Goal: Task Accomplishment & Management: Manage account settings

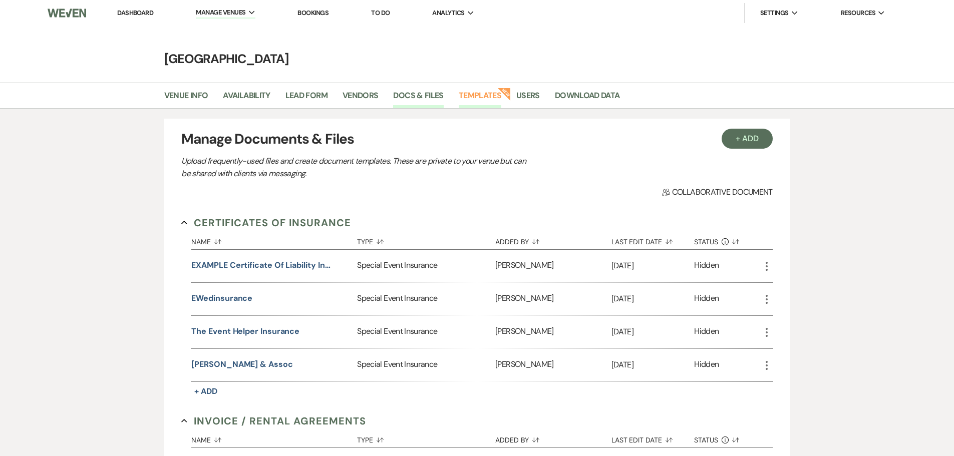
click at [485, 95] on link "Templates" at bounding box center [480, 98] width 43 height 19
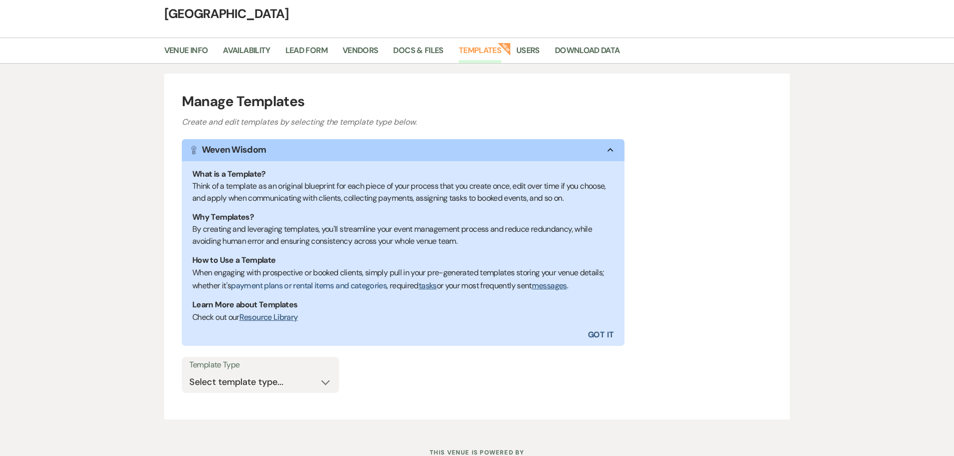
scroll to position [83, 0]
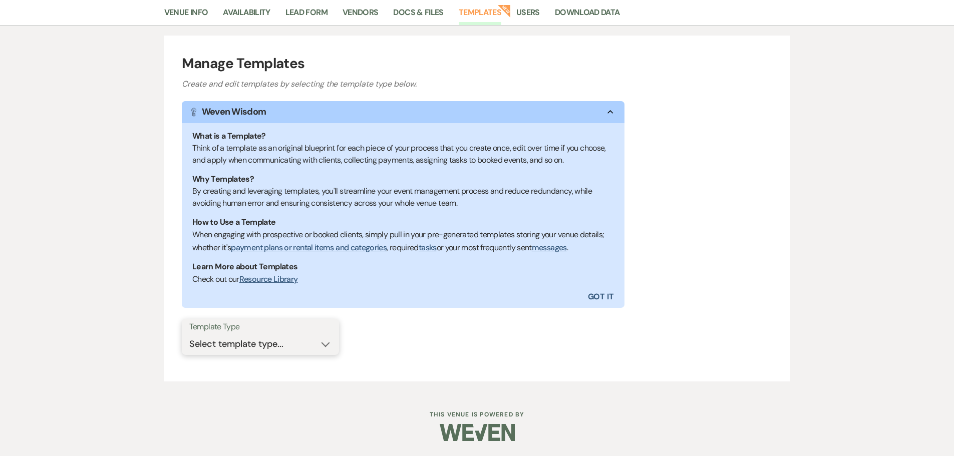
click at [243, 345] on select "Select template type... Task List Message Templates Payment Plan Inventory Item…" at bounding box center [260, 345] width 142 height 20
select select "Message Templates"
click at [189, 335] on select "Select template type... Task List Message Templates Payment Plan Inventory Item…" at bounding box center [260, 345] width 142 height 20
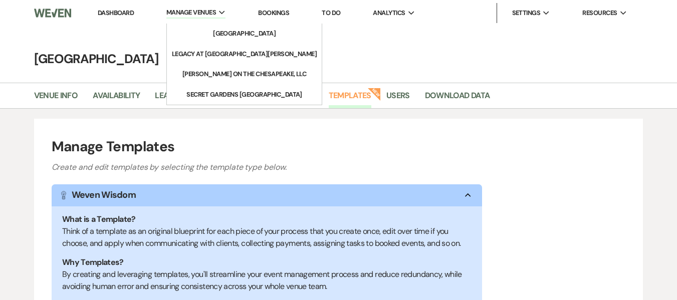
click at [194, 16] on span "Manage Venues" at bounding box center [191, 13] width 50 height 10
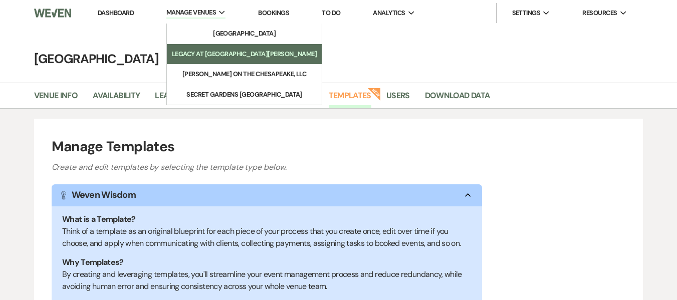
click at [208, 50] on li "Legacy at [GEOGRAPHIC_DATA][PERSON_NAME]" at bounding box center [244, 54] width 145 height 10
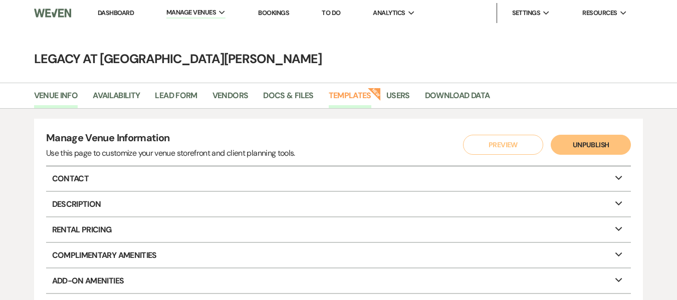
click at [360, 97] on link "Templates" at bounding box center [350, 98] width 43 height 19
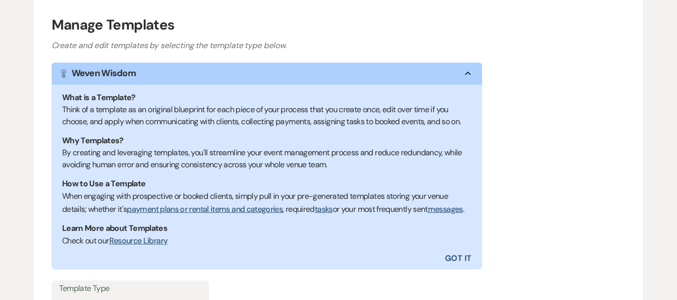
scroll to position [252, 0]
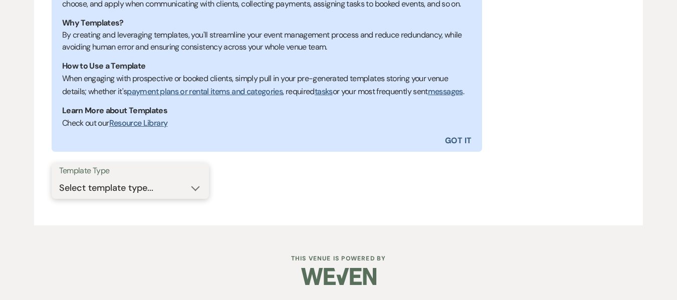
drag, startPoint x: 143, startPoint y: 181, endPoint x: 148, endPoint y: 184, distance: 5.2
click at [143, 181] on select "Select template type... Task List Message Templates Payment Plan" at bounding box center [130, 188] width 142 height 20
click at [144, 194] on select "Select template type... Task List Message Templates Payment Plan" at bounding box center [130, 188] width 142 height 20
select select "Message Templates"
click at [59, 178] on select "Select template type... Task List Message Templates Payment Plan" at bounding box center [130, 188] width 142 height 20
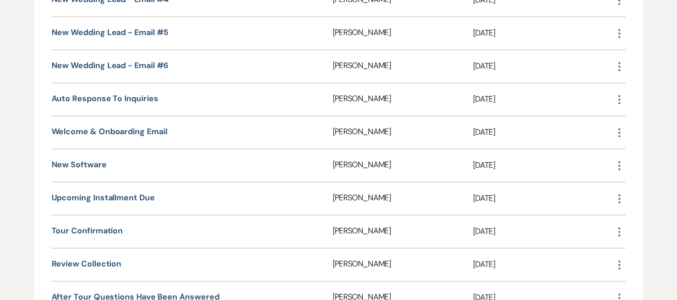
scroll to position [653, 0]
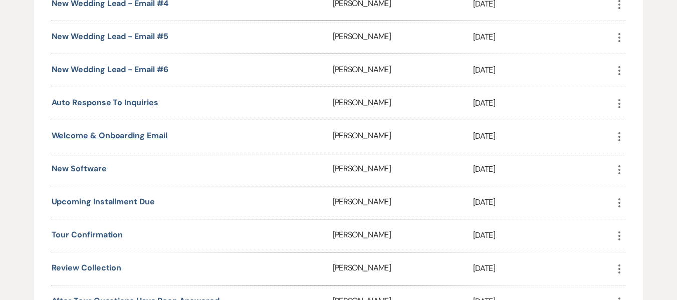
click at [124, 141] on link "Welcome & Onboarding Email" at bounding box center [110, 135] width 116 height 11
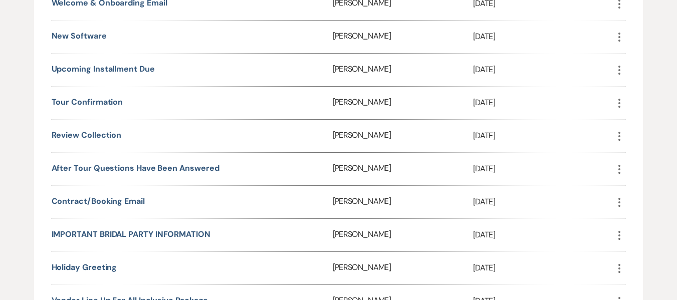
scroll to position [803, 0]
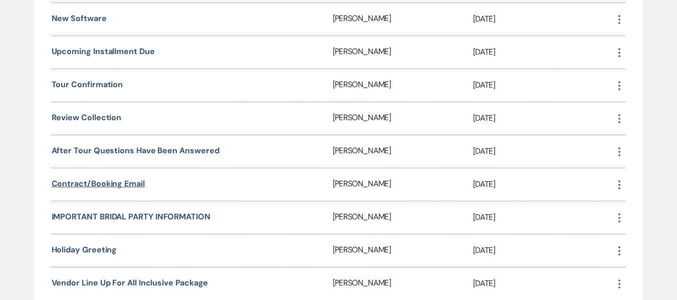
click at [134, 189] on link "Contract/Booking Email" at bounding box center [98, 183] width 93 height 11
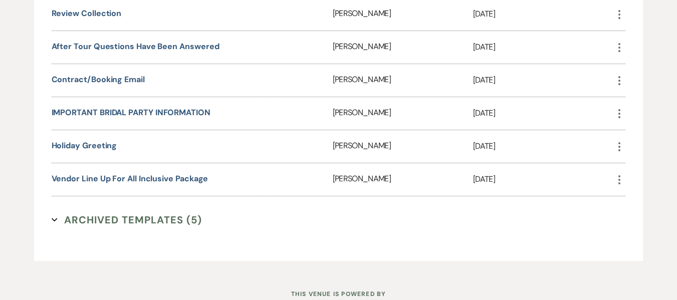
scroll to position [953, 0]
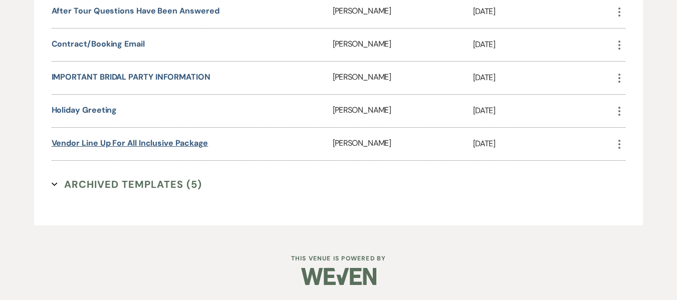
click at [125, 148] on link "Vendor Line Up for All Inclusive Package" at bounding box center [130, 143] width 157 height 11
click at [105, 78] on link "IMPORTANT BRIDAL PARTY INFORMATION" at bounding box center [131, 77] width 159 height 11
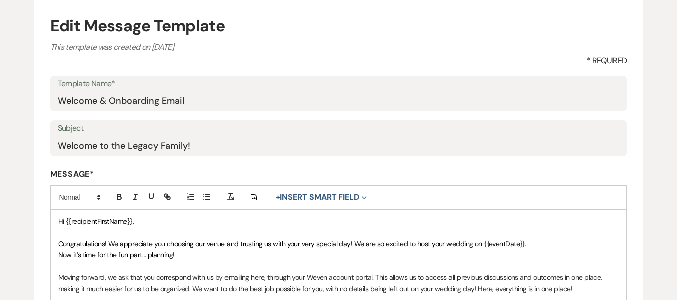
scroll to position [100, 0]
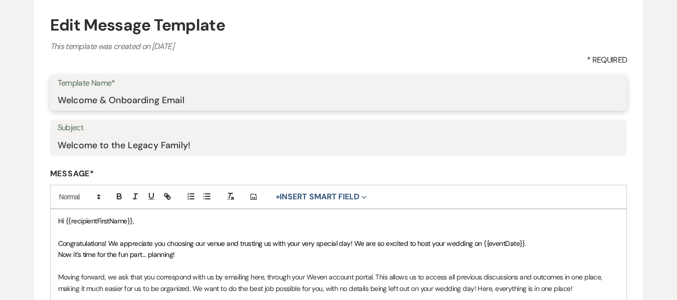
drag, startPoint x: 200, startPoint y: 99, endPoint x: 37, endPoint y: 93, distance: 163.9
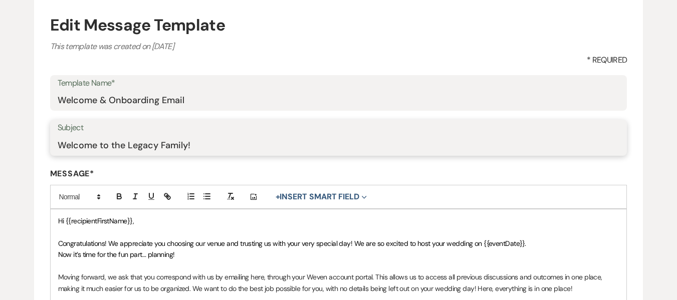
drag, startPoint x: 199, startPoint y: 146, endPoint x: 30, endPoint y: 139, distance: 168.9
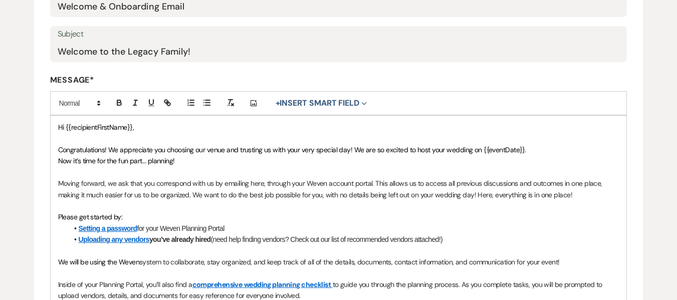
scroll to position [200, 0]
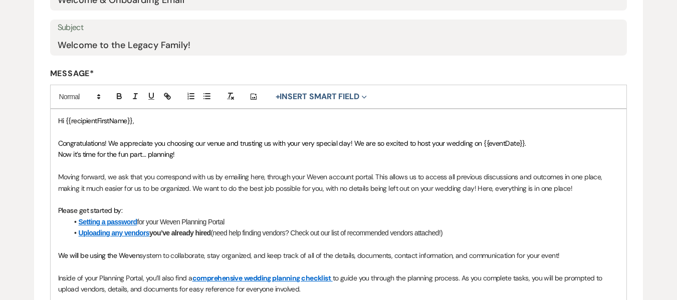
click at [254, 154] on p "Now it’s time for the fun part… planning!" at bounding box center [338, 154] width 561 height 11
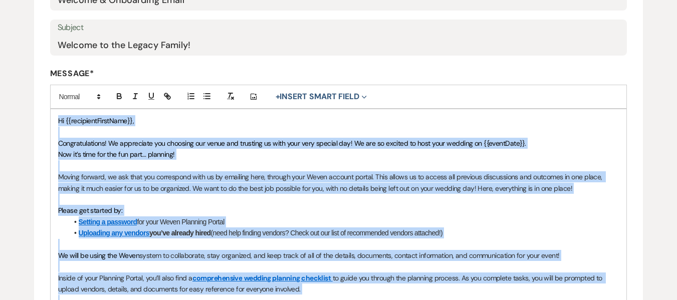
copy div "Hi {{recipientFirstName}}, Congratulations! We appreciate you choosing our venu…"
click at [254, 154] on p "Now it’s time for the fun part… planning!" at bounding box center [338, 154] width 561 height 11
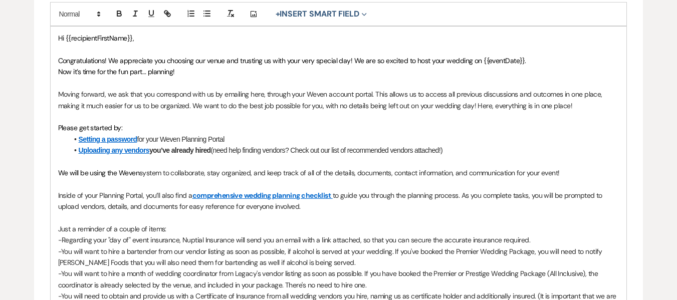
scroll to position [301, 0]
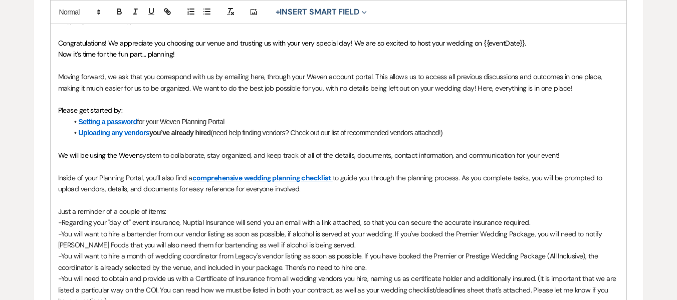
click at [107, 120] on link "Setting a password" at bounding box center [108, 122] width 59 height 8
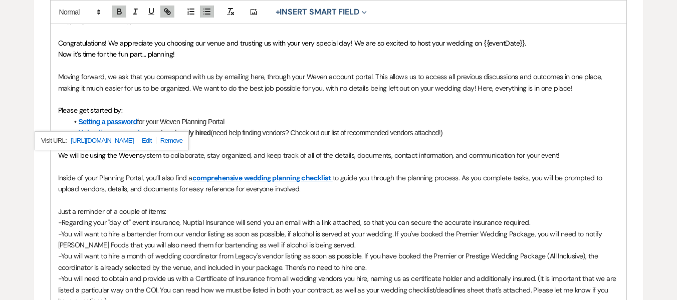
click at [146, 115] on p "Please get started by:" at bounding box center [338, 110] width 561 height 11
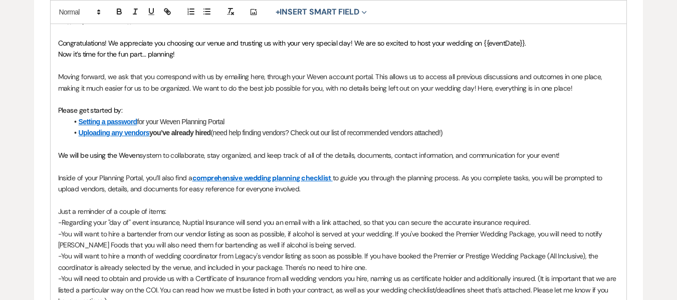
click at [89, 132] on link "Uploading any vendors" at bounding box center [114, 133] width 71 height 8
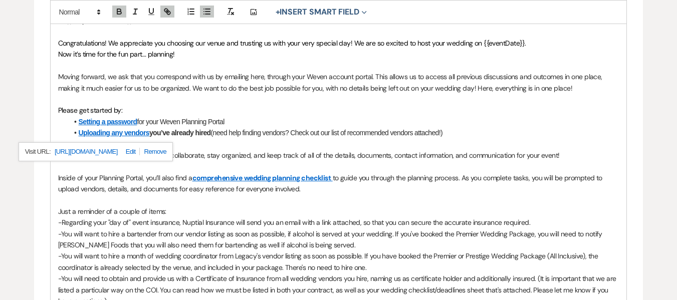
drag, startPoint x: 286, startPoint y: 145, endPoint x: 307, endPoint y: 154, distance: 23.1
click at [286, 145] on p at bounding box center [338, 144] width 561 height 11
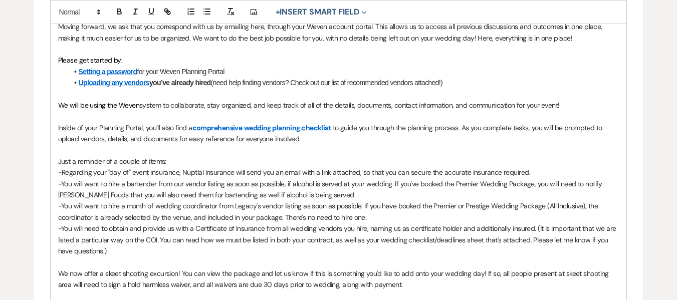
scroll to position [401, 0]
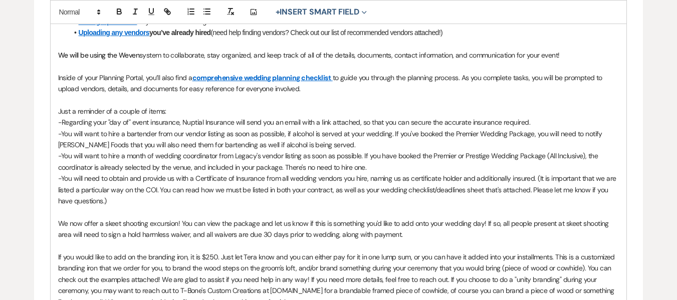
click at [237, 75] on link "comprehensive" at bounding box center [217, 77] width 50 height 9
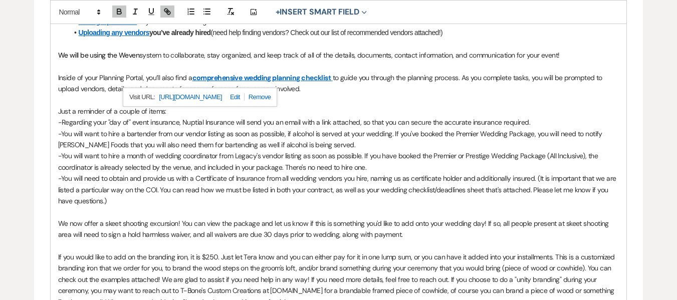
click at [181, 149] on p "-You will want to hire a bartender from our vendor listing as soon as possible,…" at bounding box center [338, 139] width 561 height 23
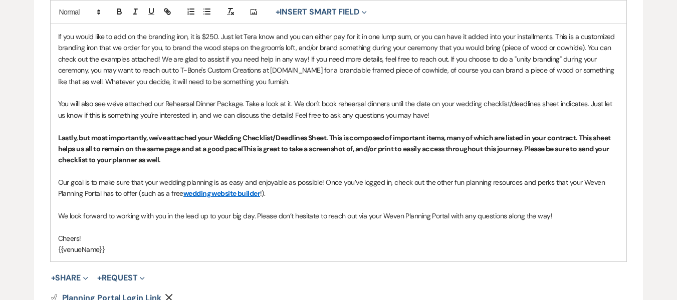
scroll to position [651, 0]
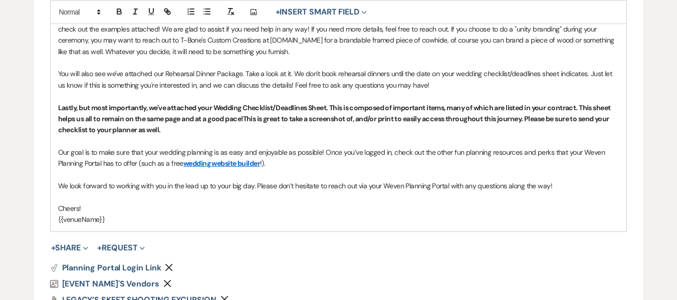
click at [221, 161] on link "wedding website builder" at bounding box center [221, 163] width 77 height 9
drag, startPoint x: 154, startPoint y: 159, endPoint x: 141, endPoint y: 155, distance: 13.5
click at [154, 159] on span "Our goal is to make sure that your wedding planning is as easy and enjoyable as…" at bounding box center [332, 158] width 548 height 20
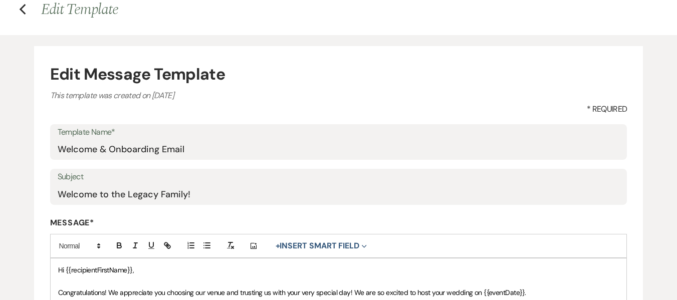
scroll to position [50, 0]
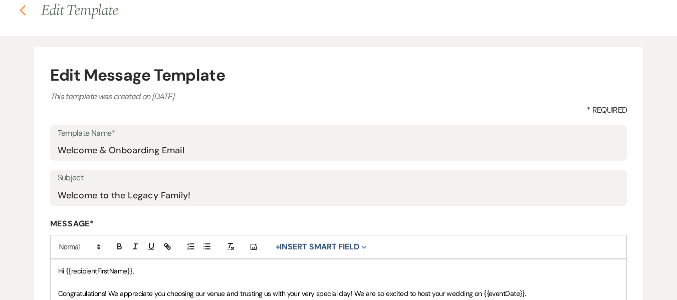
click at [24, 12] on icon "Previous" at bounding box center [23, 11] width 8 height 12
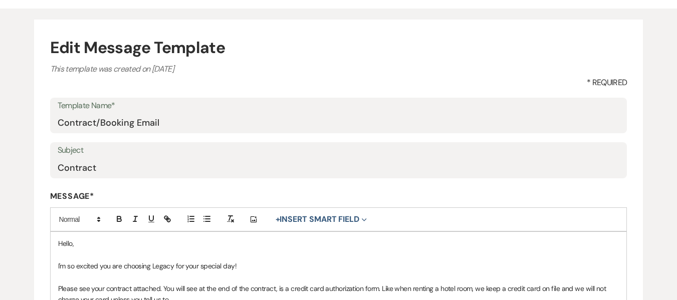
scroll to position [100, 0]
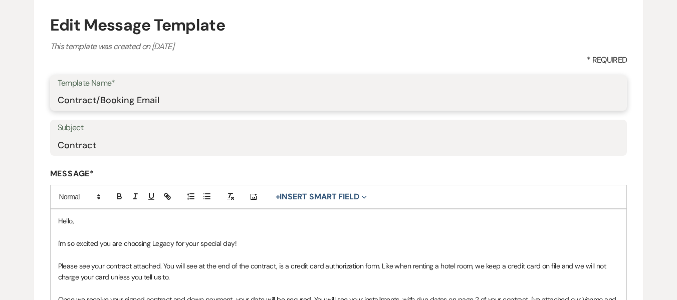
click at [157, 99] on input "Contract/Booking Email" at bounding box center [339, 100] width 562 height 20
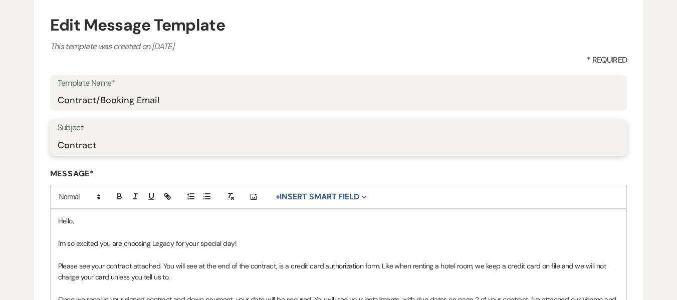
drag, startPoint x: 101, startPoint y: 148, endPoint x: 109, endPoint y: 147, distance: 7.6
click at [101, 148] on input "Contract" at bounding box center [339, 145] width 562 height 20
drag, startPoint x: 110, startPoint y: 147, endPoint x: 4, endPoint y: 147, distance: 105.7
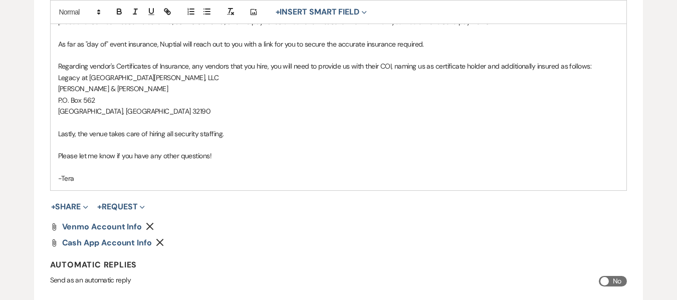
scroll to position [351, 0]
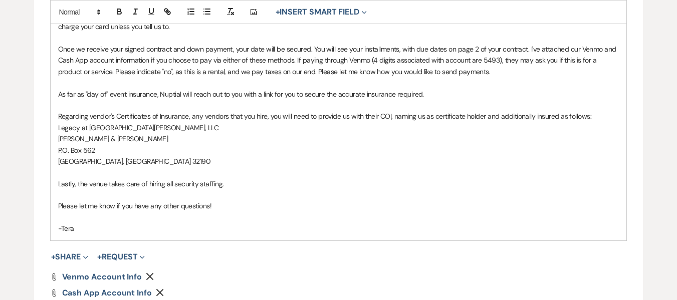
click at [239, 138] on p "Bobby C. & Tera L. McNaughton" at bounding box center [338, 138] width 561 height 11
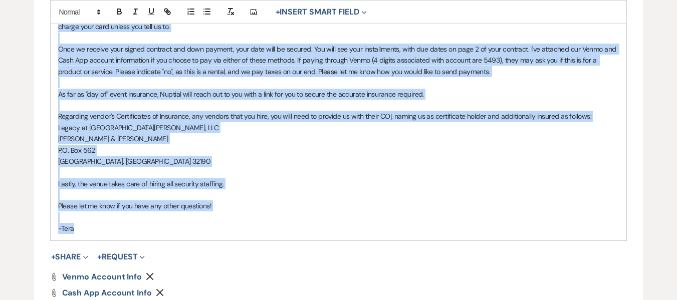
copy div "Hello, I'm so excited you are choosing Legacy for your special day! Please see …"
click at [239, 138] on p "Bobby C. & Tera L. McNaughton" at bounding box center [338, 138] width 561 height 11
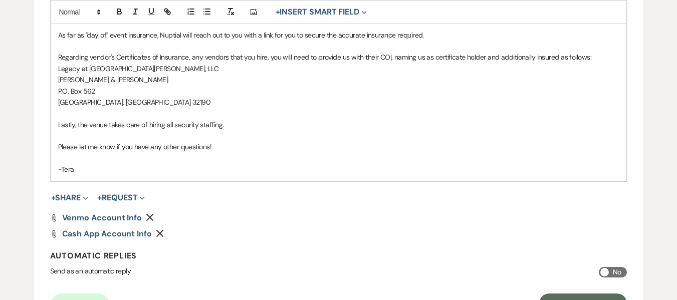
scroll to position [451, 0]
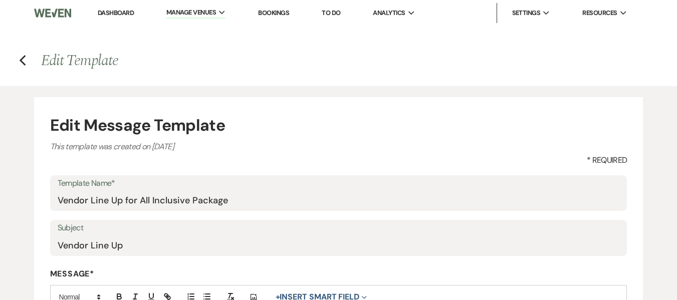
scroll to position [50, 0]
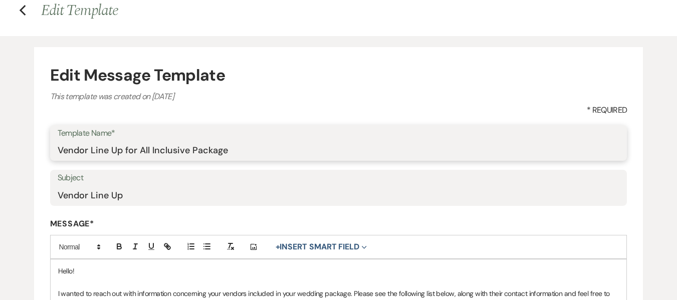
drag, startPoint x: 273, startPoint y: 148, endPoint x: -3, endPoint y: 156, distance: 275.6
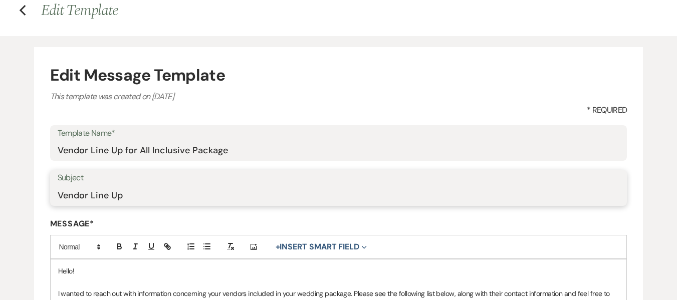
drag, startPoint x: 144, startPoint y: 199, endPoint x: 18, endPoint y: 197, distance: 125.7
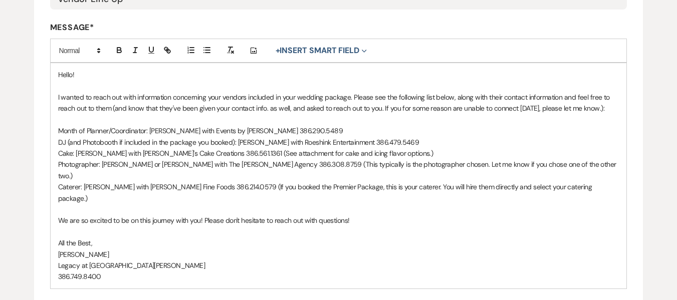
scroll to position [250, 0]
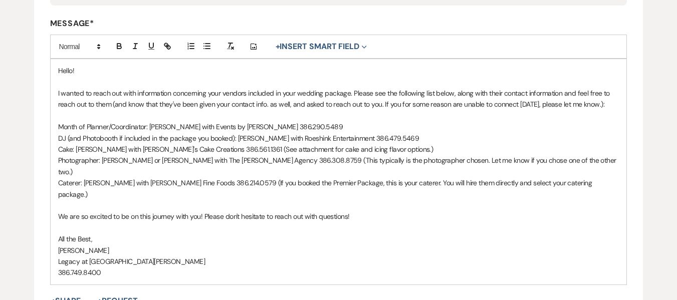
click at [180, 110] on p "I wanted to reach out with information concerning your vendors included in your…" at bounding box center [338, 99] width 561 height 23
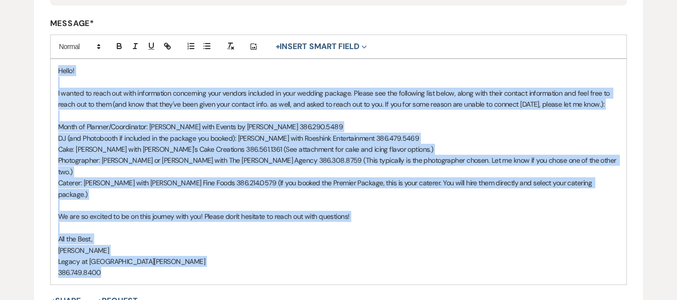
copy div "Hello! I wanted to reach out with information concerning your vendors included …"
click at [180, 110] on p "I wanted to reach out with information concerning your vendors included in your…" at bounding box center [338, 99] width 561 height 23
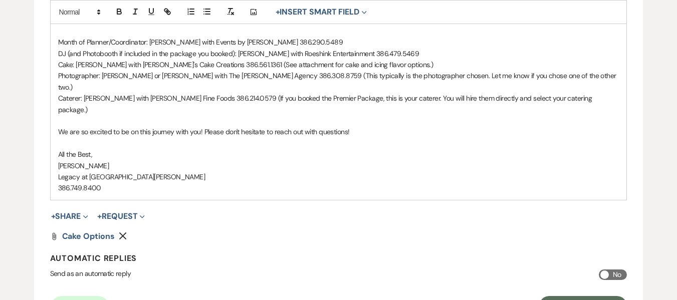
scroll to position [351, 0]
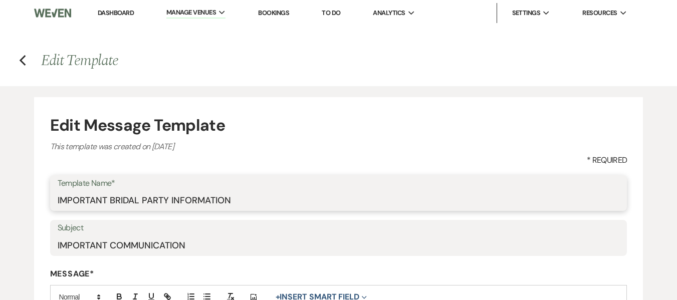
drag, startPoint x: 273, startPoint y: 204, endPoint x: 30, endPoint y: 205, distance: 243.9
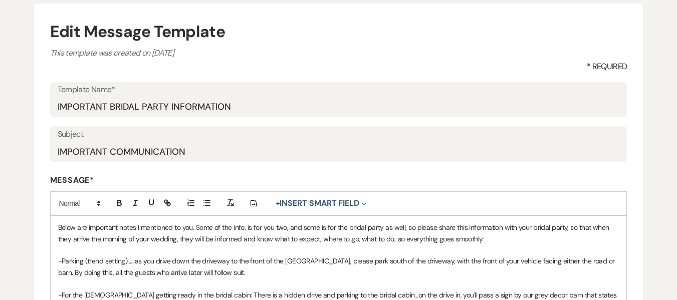
scroll to position [100, 0]
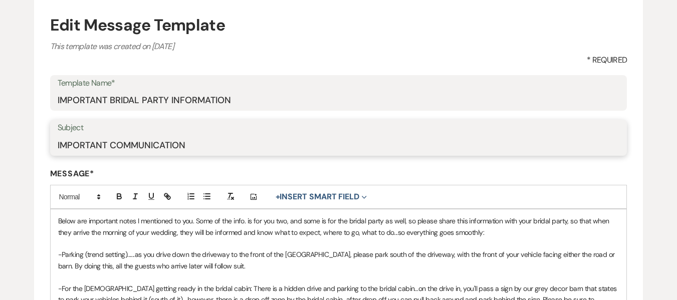
drag, startPoint x: 199, startPoint y: 147, endPoint x: 38, endPoint y: 152, distance: 161.4
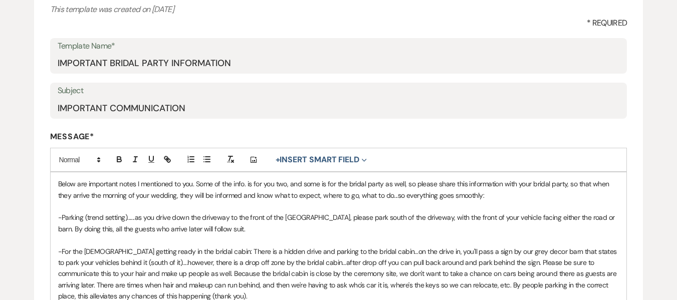
scroll to position [200, 0]
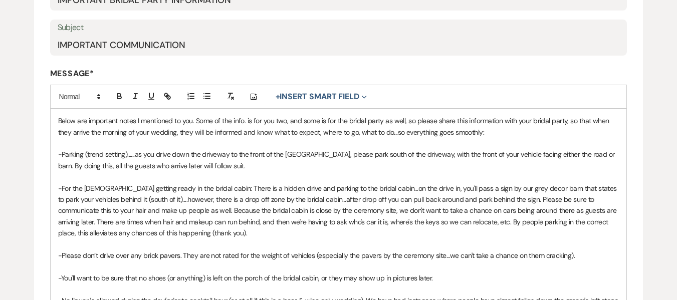
click at [217, 139] on p at bounding box center [338, 143] width 561 height 11
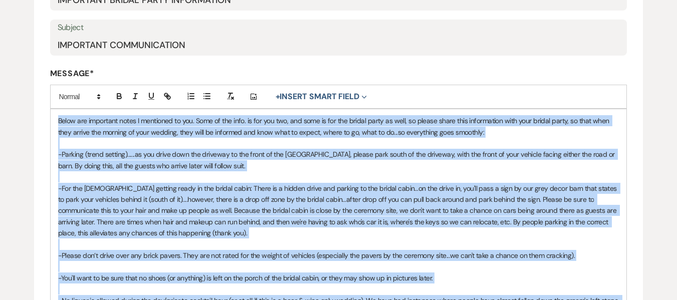
copy div "Lorem ips dolorsita conse A elitseddo ei tem. Inci ut lab etdo. ma ali eni adm,…"
click at [217, 139] on p at bounding box center [338, 143] width 561 height 11
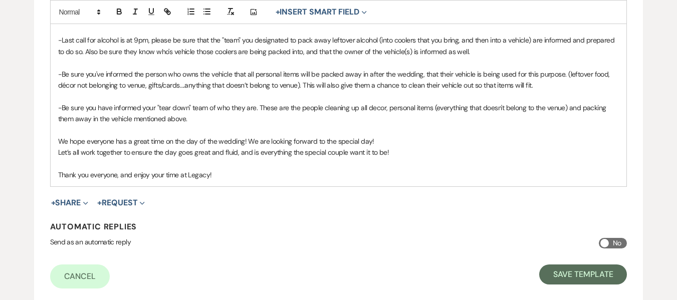
scroll to position [701, 0]
